Goal: Task Accomplishment & Management: Manage account settings

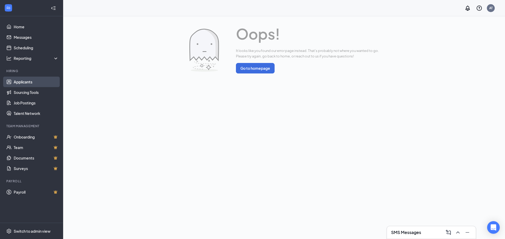
click at [34, 86] on link "Applicants" at bounding box center [36, 82] width 45 height 11
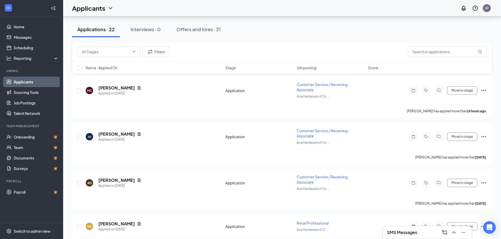
scroll to position [184, 0]
click at [116, 88] on h5 "[PERSON_NAME]" at bounding box center [116, 88] width 37 height 6
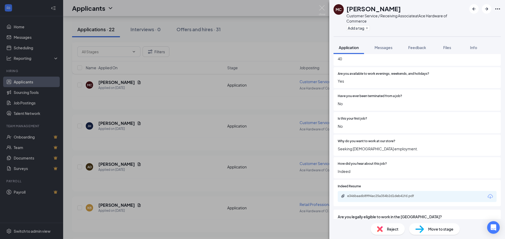
scroll to position [239, 0]
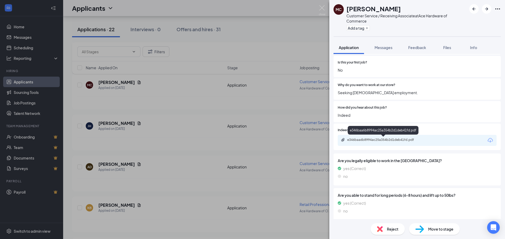
click at [361, 139] on div "e346baa6b8994ac25a354b2d1deb41fd.pdf" at bounding box center [384, 140] width 74 height 4
click at [390, 226] on div "Reject" at bounding box center [387, 230] width 34 height 12
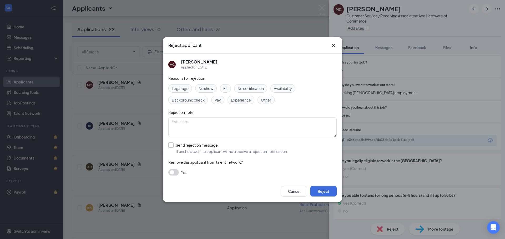
click at [212, 145] on input "Send rejection message If unchecked, the applicant will not receive a rejection…" at bounding box center [228, 149] width 120 height 12
checkbox input "true"
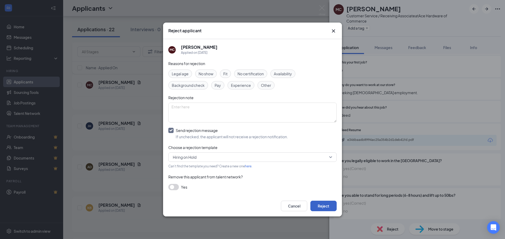
click at [328, 207] on button "Reject" at bounding box center [323, 206] width 26 height 11
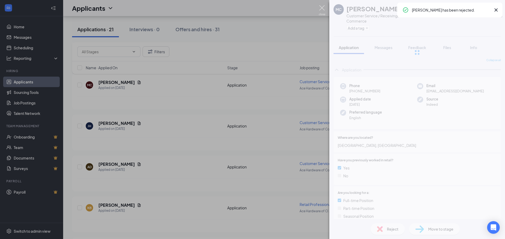
click at [322, 10] on img at bounding box center [322, 10] width 7 height 10
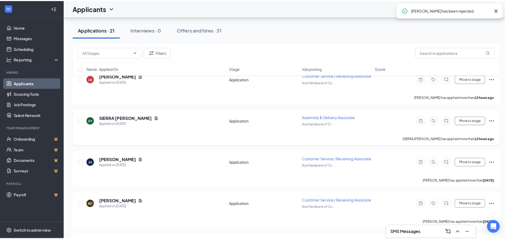
scroll to position [103, 0]
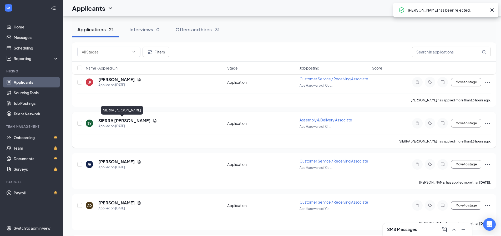
click at [115, 120] on h5 "SIERRA [PERSON_NAME]" at bounding box center [124, 120] width 52 height 6
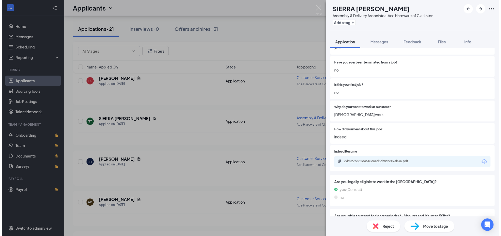
scroll to position [210, 0]
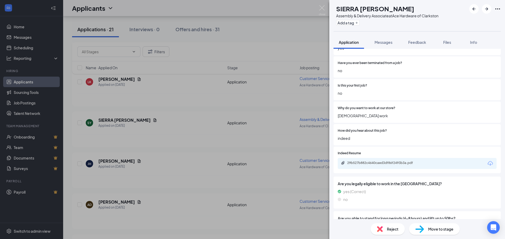
click at [375, 166] on div "29b527b882c4640caed3df86f2493b3a.pdf" at bounding box center [383, 163] width 85 height 5
click at [390, 228] on span "Reject" at bounding box center [393, 230] width 12 height 6
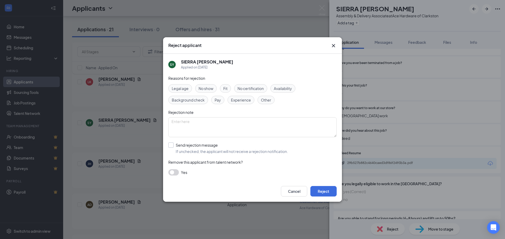
click at [190, 148] on input "Send rejection message If unchecked, the applicant will not receive a rejection…" at bounding box center [228, 149] width 120 height 12
checkbox input "true"
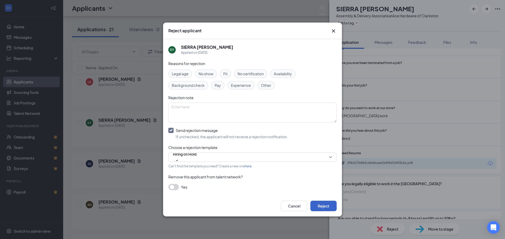
click at [312, 205] on button "Reject" at bounding box center [323, 206] width 26 height 11
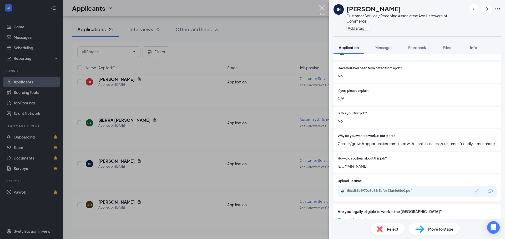
click at [323, 9] on img at bounding box center [322, 10] width 7 height 10
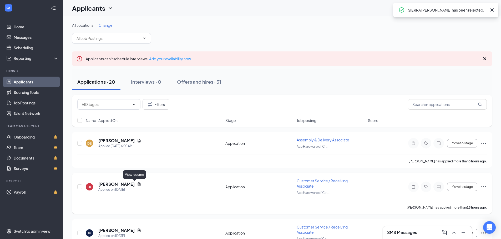
click at [129, 185] on h5 "[PERSON_NAME]" at bounding box center [116, 185] width 37 height 6
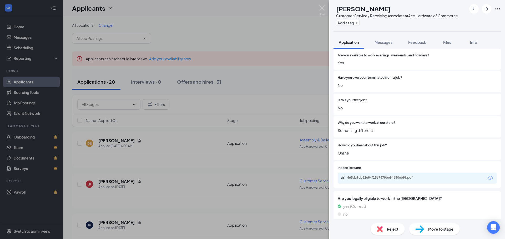
scroll to position [241, 0]
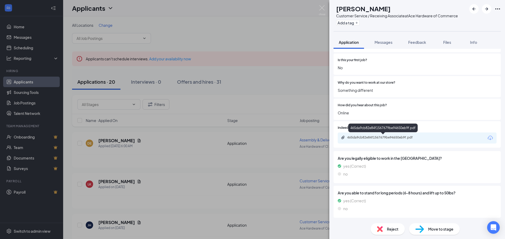
click at [383, 140] on div "465da9cb82e84f1567679be94650eb9f.pdf" at bounding box center [384, 138] width 74 height 4
click at [386, 232] on div "Reject" at bounding box center [387, 230] width 34 height 12
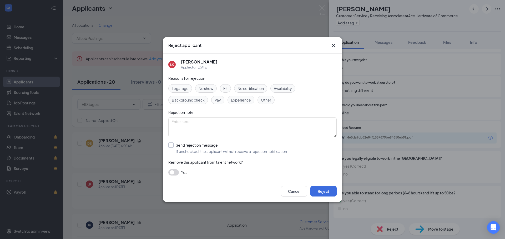
click at [204, 146] on input "Send rejection message If unchecked, the applicant will not receive a rejection…" at bounding box center [228, 149] width 120 height 12
checkbox input "true"
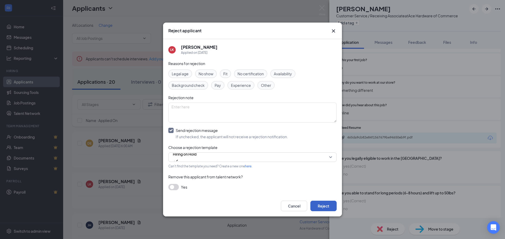
click at [324, 206] on button "Reject" at bounding box center [323, 206] width 26 height 11
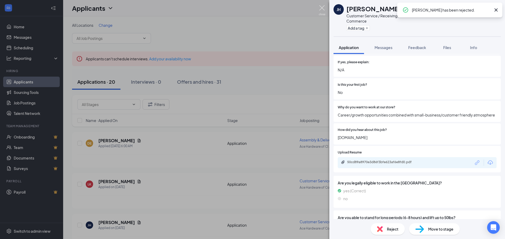
click at [324, 7] on img at bounding box center [322, 10] width 7 height 10
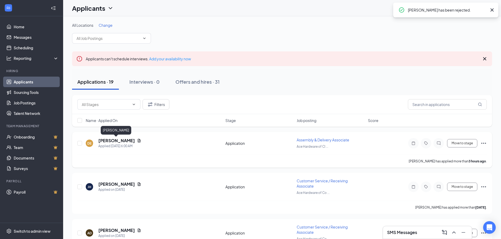
click at [123, 143] on h5 "[PERSON_NAME]" at bounding box center [116, 141] width 37 height 6
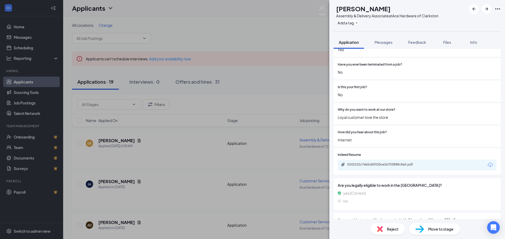
scroll to position [210, 0]
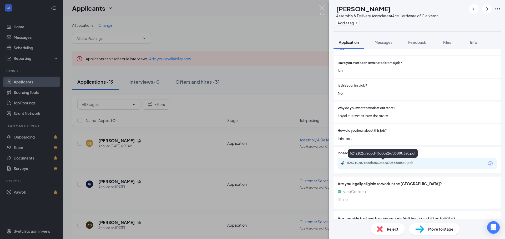
drag, startPoint x: 365, startPoint y: 161, endPoint x: 364, endPoint y: 159, distance: 2.7
click at [364, 159] on div "5242102c7ebbd4f530ce26703888c8a0.pdf" at bounding box center [383, 154] width 70 height 11
click at [364, 162] on div "5242102c7ebbd4f530ce26703888c8a0.pdf" at bounding box center [384, 163] width 74 height 4
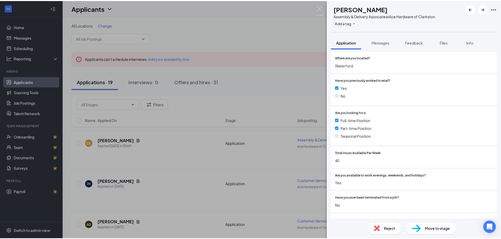
scroll to position [0, 0]
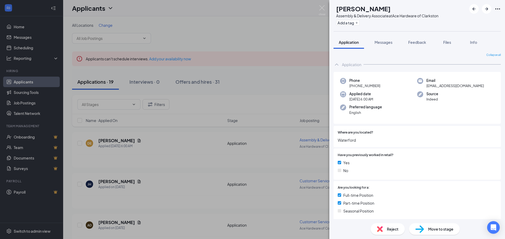
click at [326, 5] on div "DE [PERSON_NAME] Assembly & Delivery Associate at Ace Hardware of Clarkston Add…" at bounding box center [252, 119] width 505 height 239
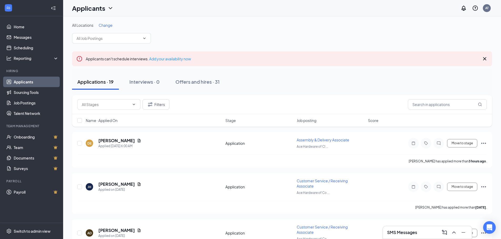
click at [323, 6] on div "Applicants AT" at bounding box center [282, 8] width 438 height 16
